Goal: Navigation & Orientation: Find specific page/section

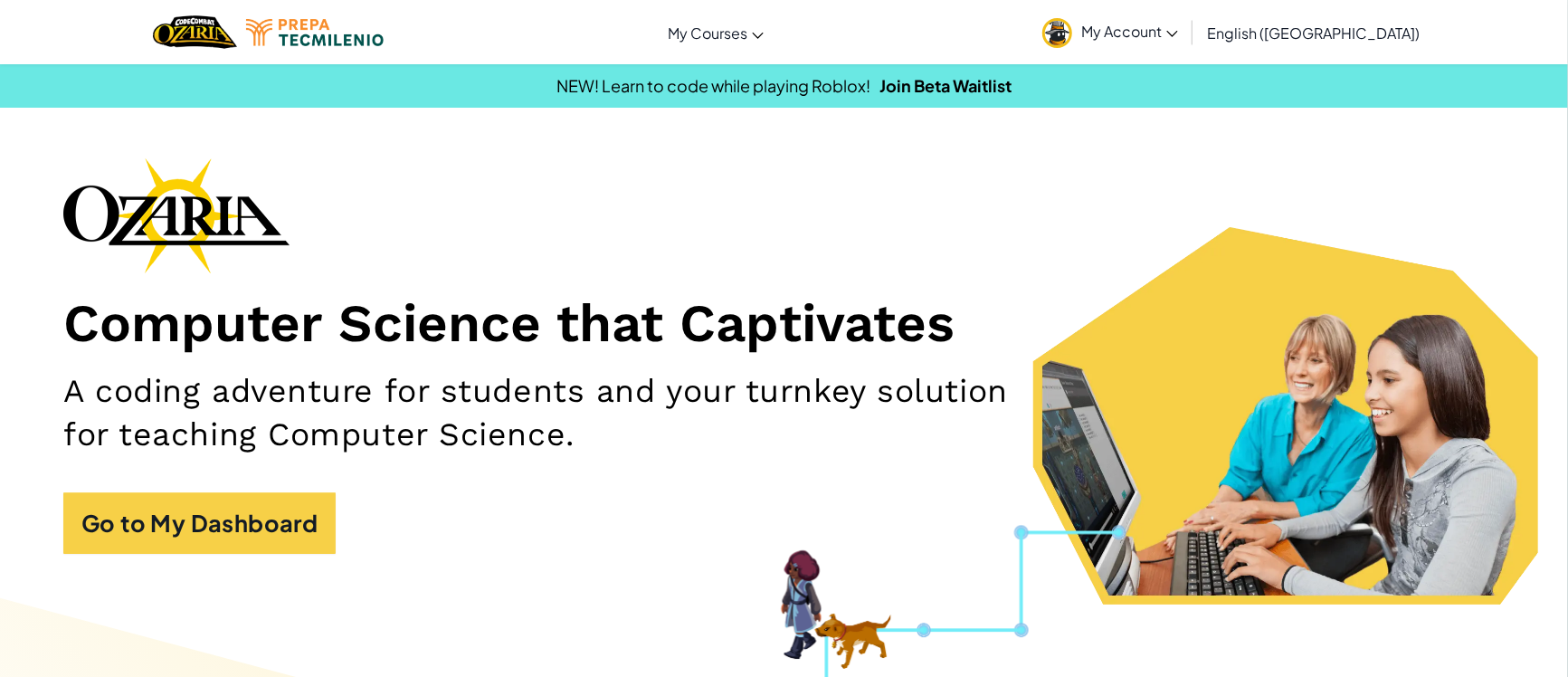
click at [1187, 49] on link "My Account" at bounding box center [1110, 32] width 154 height 57
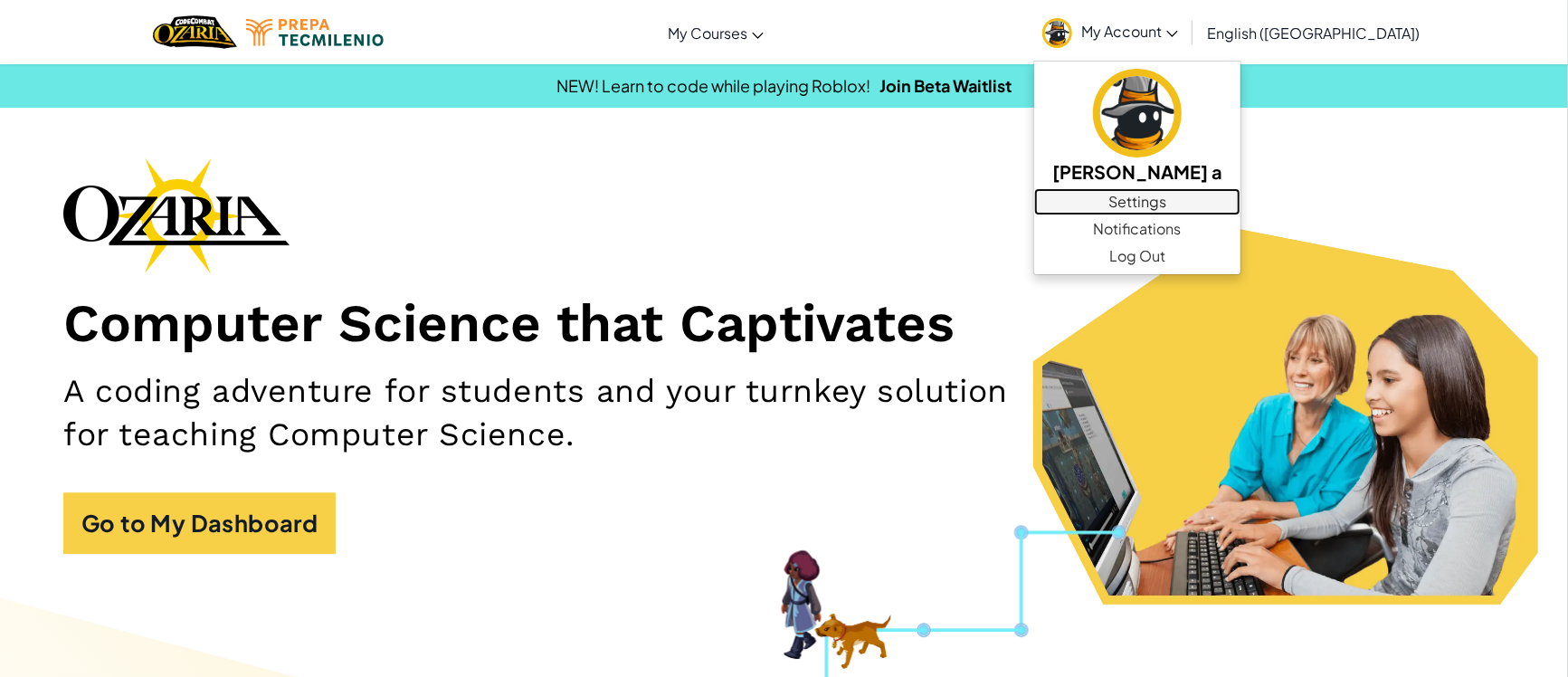
click at [1195, 188] on link "Settings" at bounding box center [1137, 202] width 206 height 27
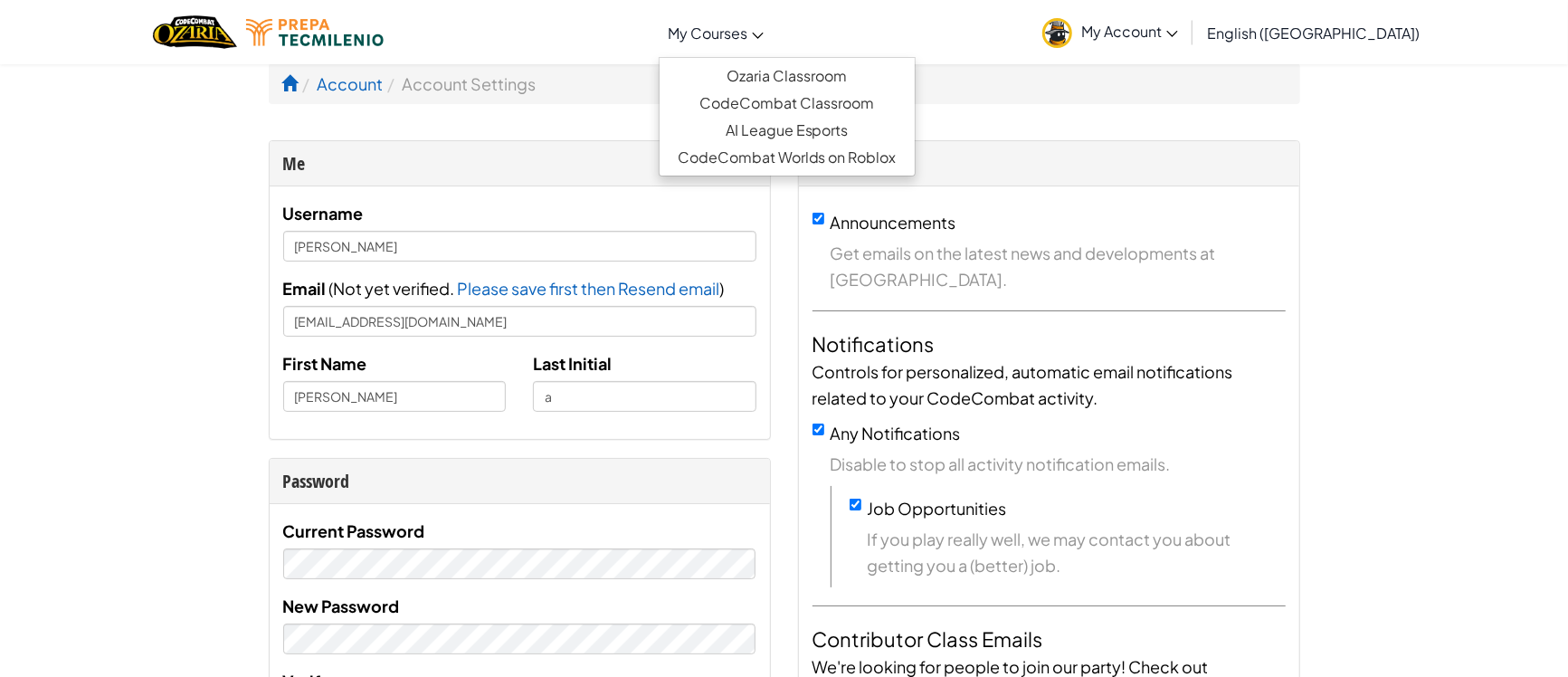
click at [747, 32] on span "My Courses" at bounding box center [707, 33] width 80 height 19
click at [787, 71] on link "Ozaria Classroom" at bounding box center [787, 76] width 255 height 27
